Goal: Task Accomplishment & Management: Manage account settings

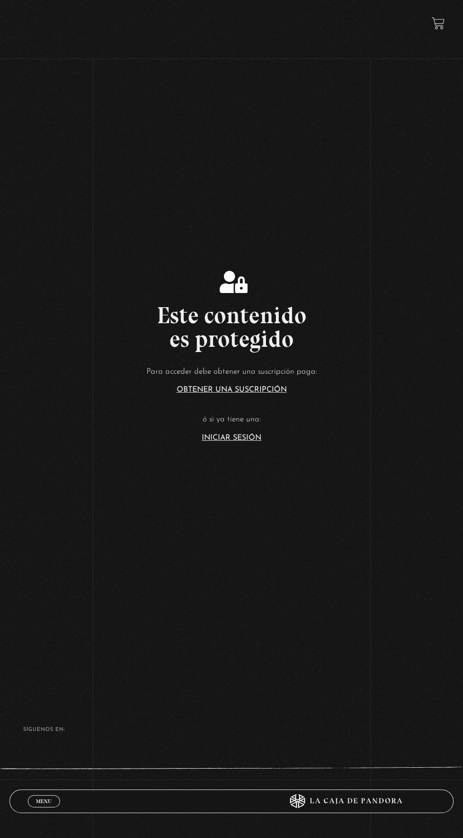
click at [244, 442] on link "Iniciar Sesión" at bounding box center [231, 438] width 59 height 8
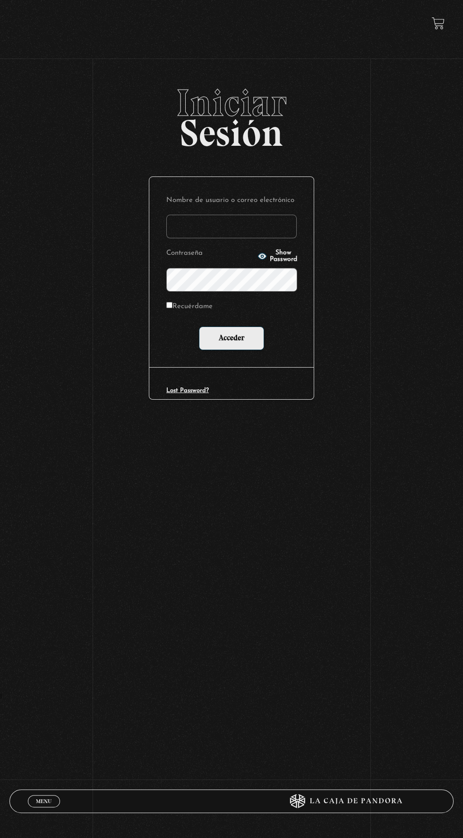
click at [270, 260] on span "Show Password" at bounding box center [283, 256] width 27 height 13
click at [258, 235] on input "Nombre de usuario o correo electrónico" at bounding box center [231, 227] width 130 height 24
type input "[PERSON_NAME][EMAIL_ADDRESS][DOMAIN_NAME]"
click at [199, 327] on input "Acceder" at bounding box center [231, 339] width 65 height 24
